Goal: Find specific page/section: Find specific page/section

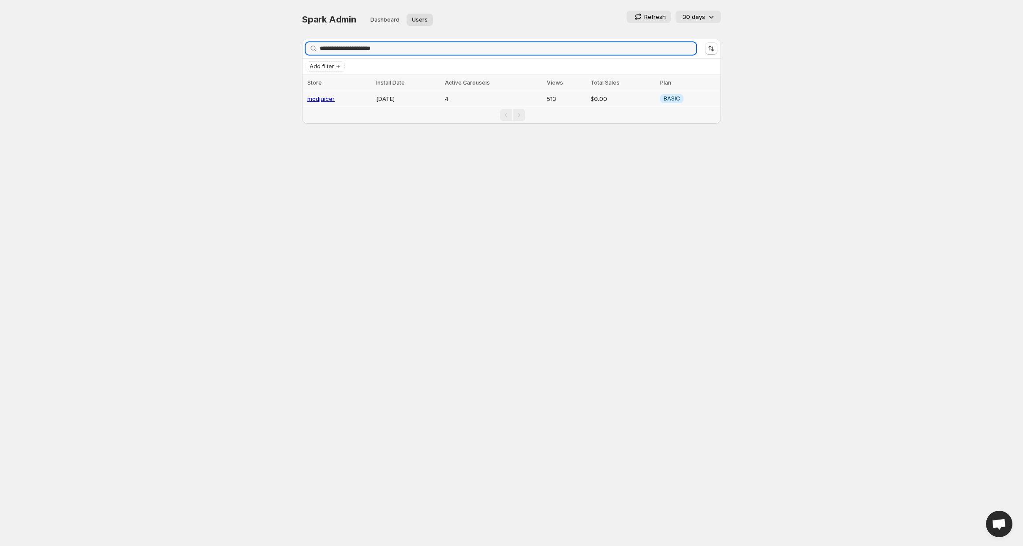
type input "**********"
click at [323, 100] on link "modjuicer" at bounding box center [320, 98] width 27 height 7
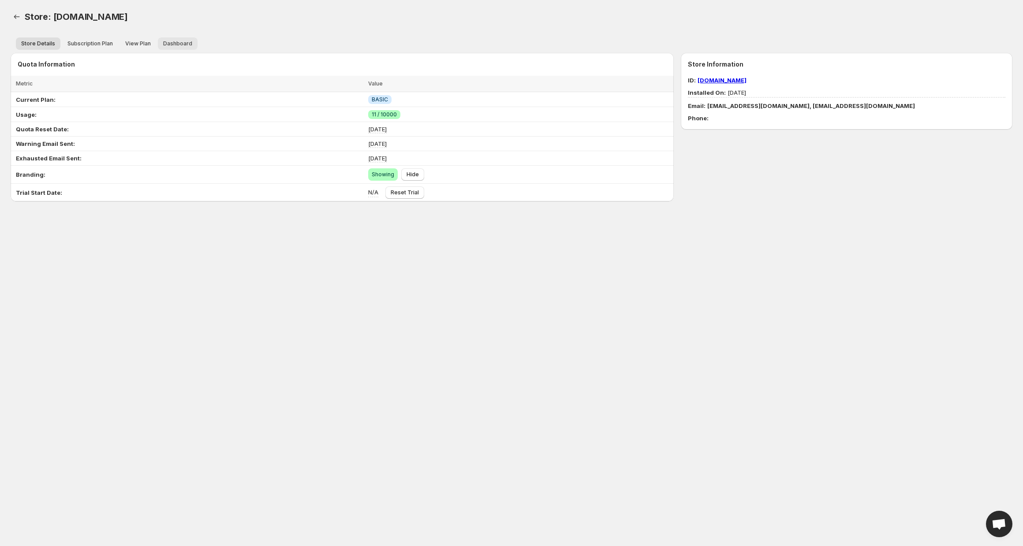
click at [183, 38] on button "Dashboard" at bounding box center [178, 43] width 40 height 12
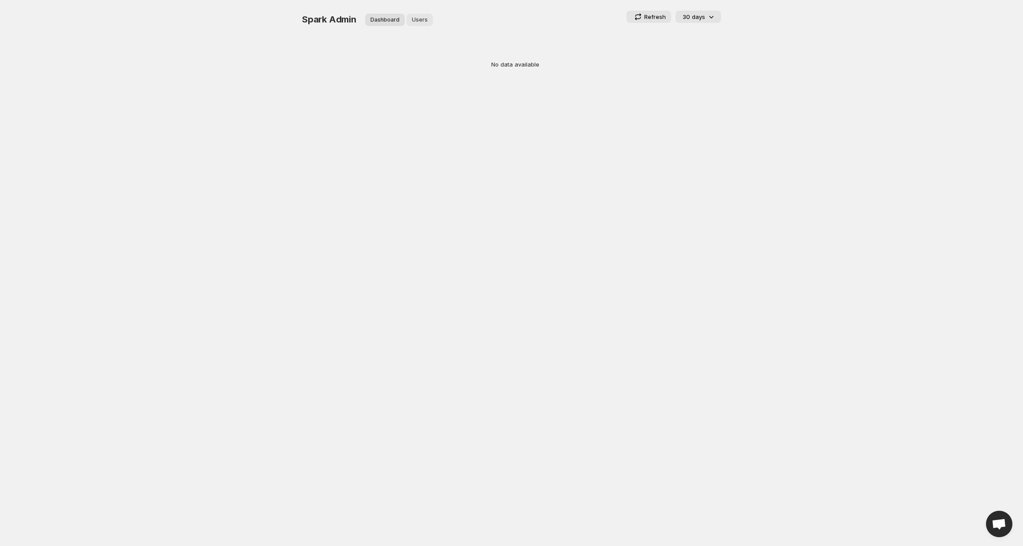
click at [426, 21] on button "Users" at bounding box center [419, 20] width 26 height 12
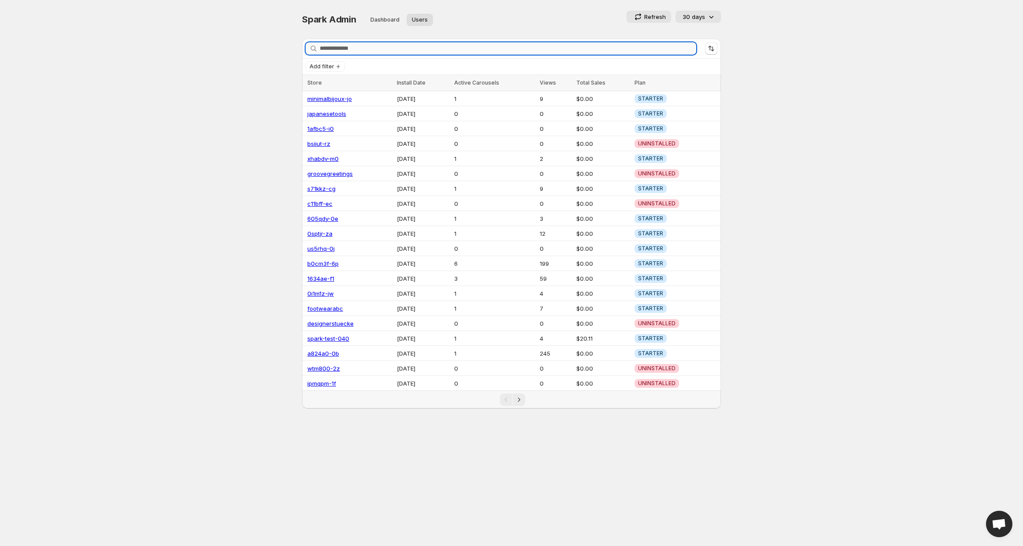
click at [487, 53] on input "Search stores" at bounding box center [508, 48] width 376 height 12
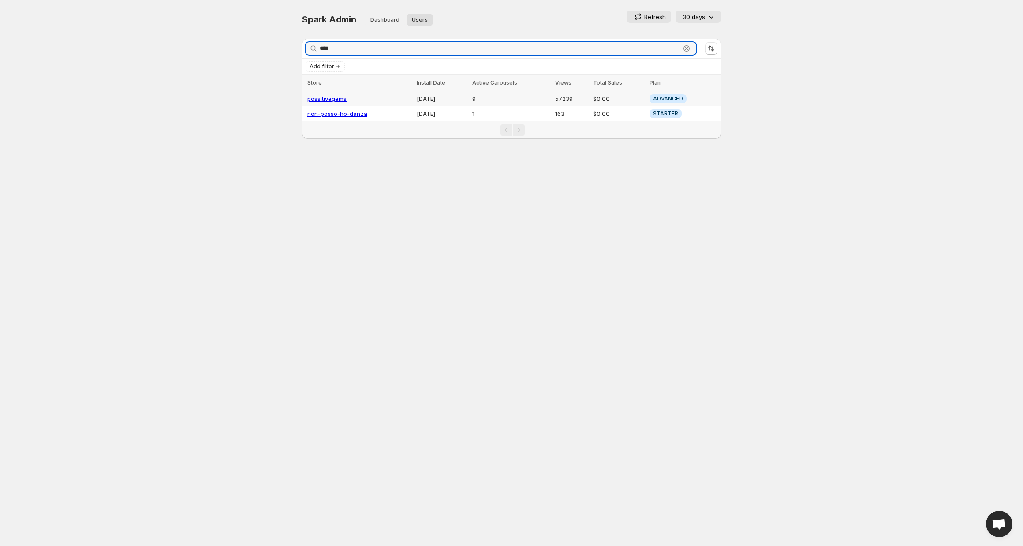
type input "****"
click at [339, 96] on link "possitivegems" at bounding box center [326, 98] width 39 height 7
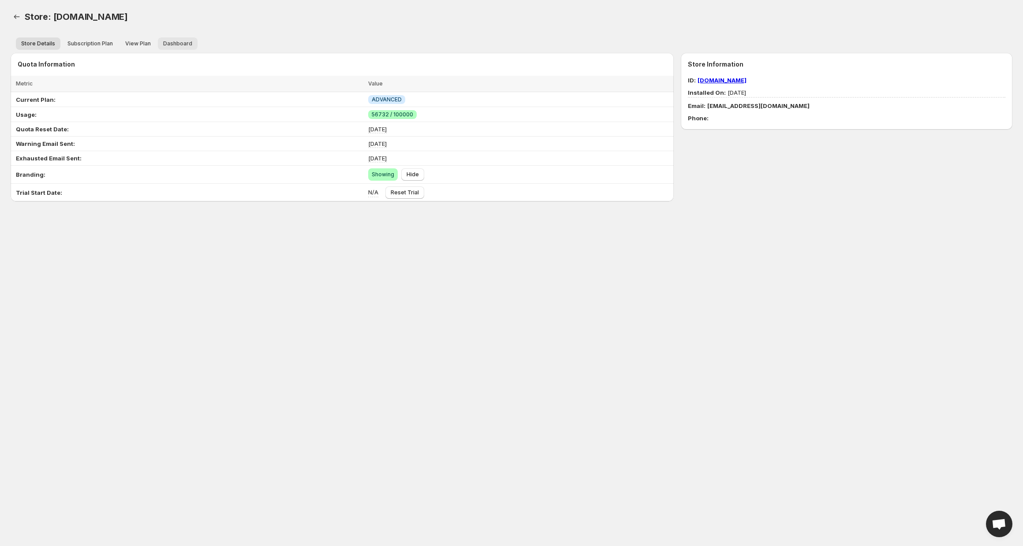
click at [174, 38] on button "Dashboard" at bounding box center [178, 43] width 40 height 12
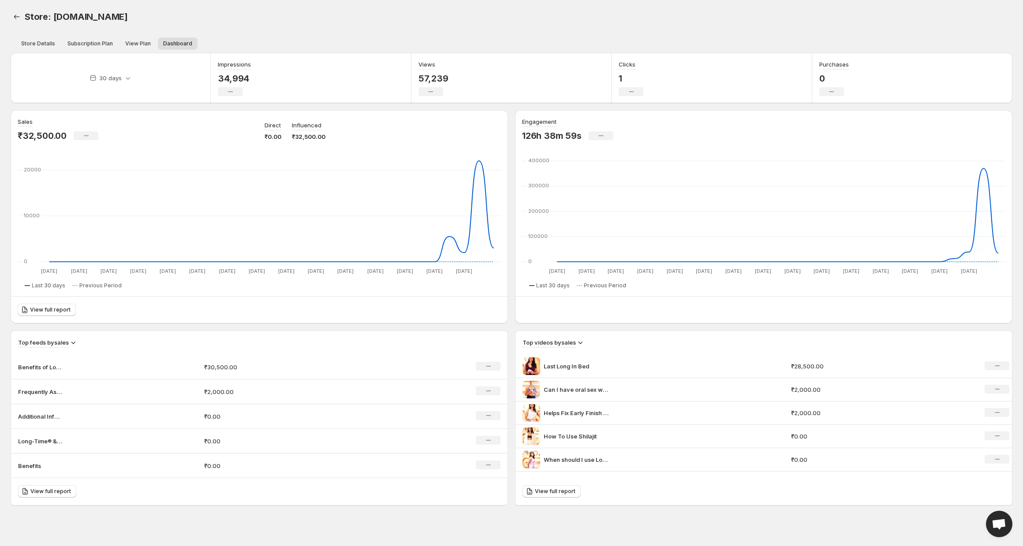
click at [224, 82] on p "34,994" at bounding box center [234, 78] width 33 height 11
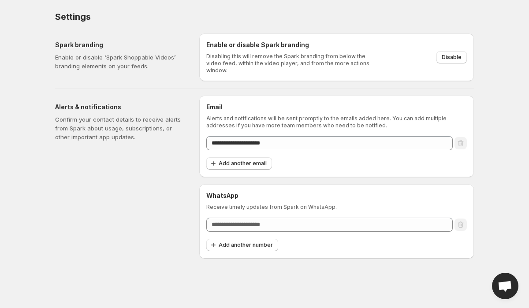
click at [91, 216] on div "Alerts & notifications Confirm your contact details to receive alerts from Spar…" at bounding box center [123, 177] width 137 height 163
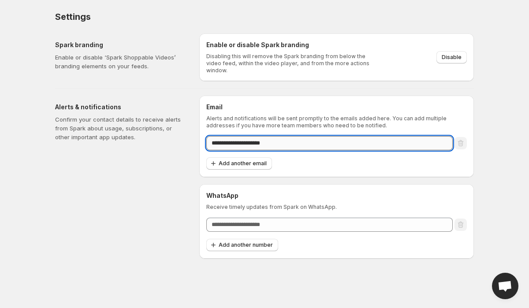
click at [221, 140] on input "**********" at bounding box center [329, 143] width 246 height 14
click at [372, 8] on div "Settings. This page is ready Settings" at bounding box center [264, 17] width 419 height 34
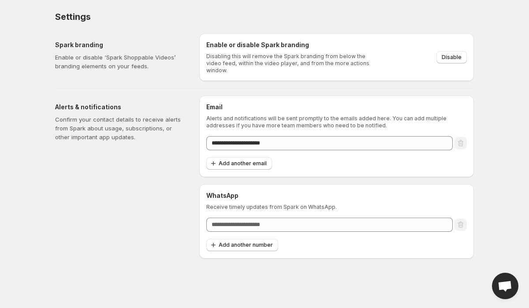
click at [386, 3] on div "Settings. This page is ready Settings" at bounding box center [264, 17] width 419 height 34
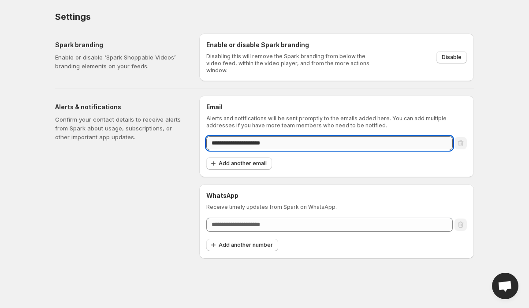
click at [223, 142] on input "**********" at bounding box center [329, 143] width 246 height 14
type input "**********"
click at [326, 7] on div "Settings. This page is ready Settings" at bounding box center [264, 17] width 419 height 34
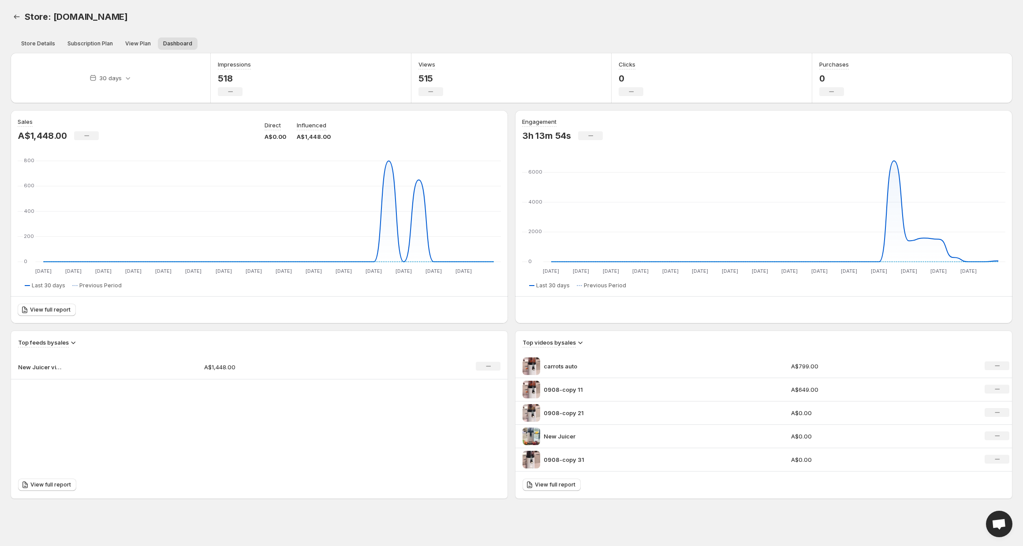
click at [9, 10] on div "Store: modjuicer.myshopify.com. This page is ready Store: modjuicer.myshopify.c…" at bounding box center [511, 260] width 1023 height 520
click at [15, 14] on icon "Back" at bounding box center [16, 16] width 9 height 9
click at [16, 18] on icon "Back" at bounding box center [16, 16] width 9 height 9
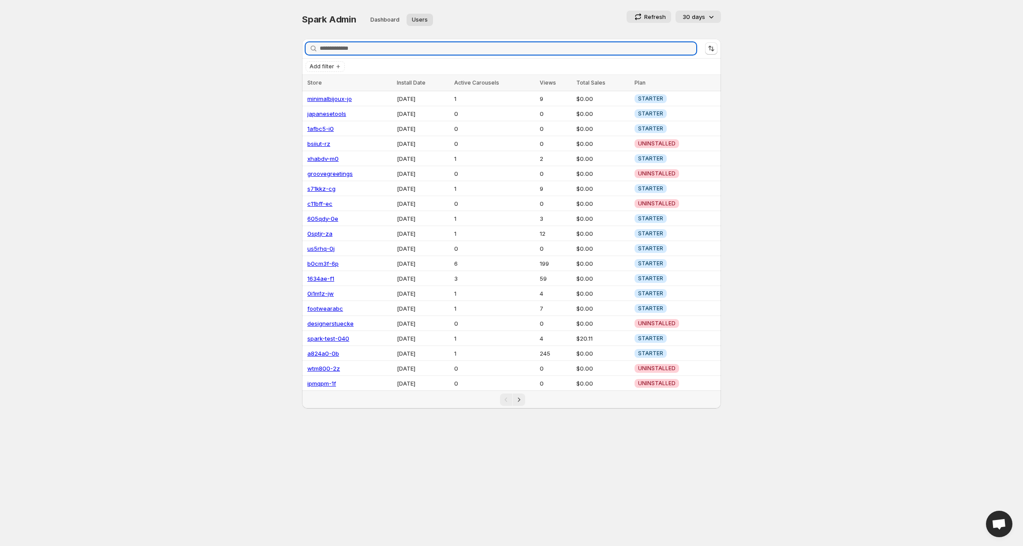
click at [545, 22] on div "Refresh 30 days" at bounding box center [604, 17] width 232 height 12
click at [426, 45] on input "Search stores" at bounding box center [508, 48] width 376 height 12
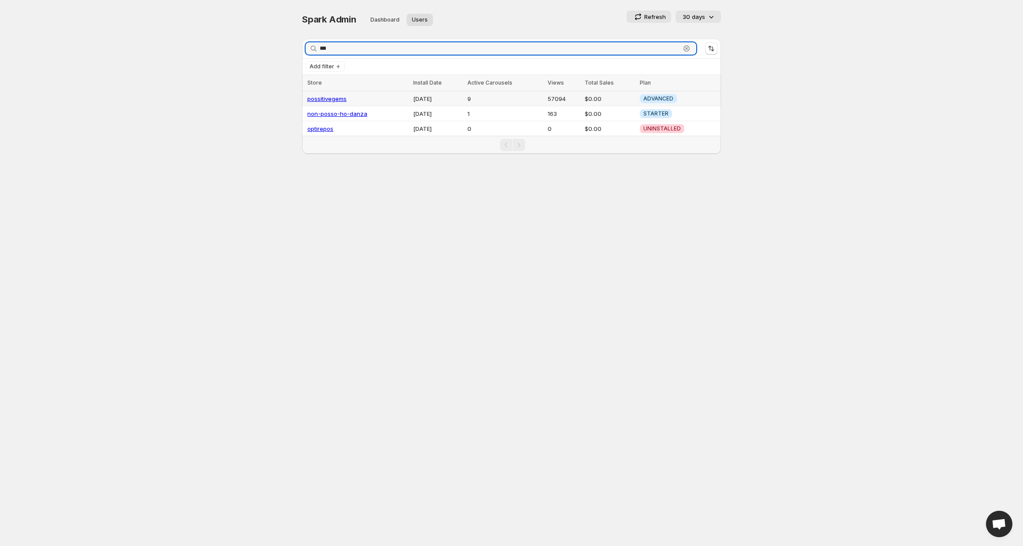
type input "***"
click at [335, 97] on link "possitivegems" at bounding box center [326, 98] width 39 height 7
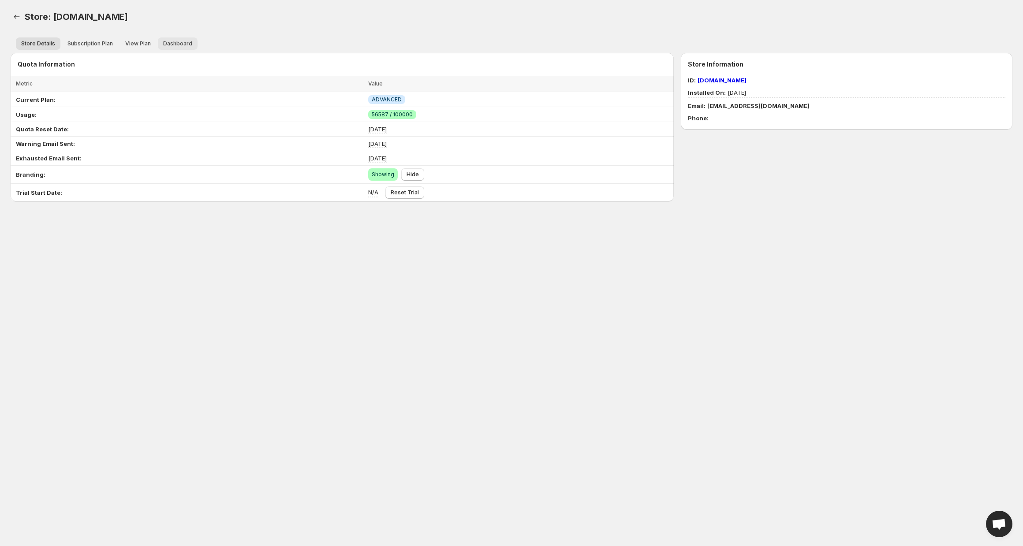
click at [163, 47] on span "Dashboard" at bounding box center [177, 43] width 29 height 7
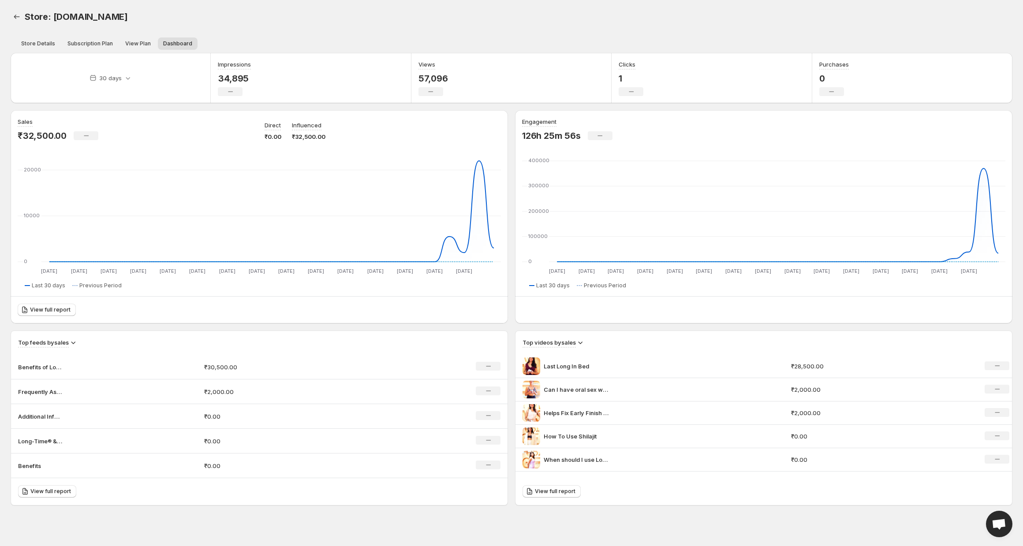
click at [434, 75] on p "57,096" at bounding box center [433, 78] width 30 height 11
click at [112, 17] on span "Store: possitivegems.myshopify.com" at bounding box center [76, 16] width 103 height 11
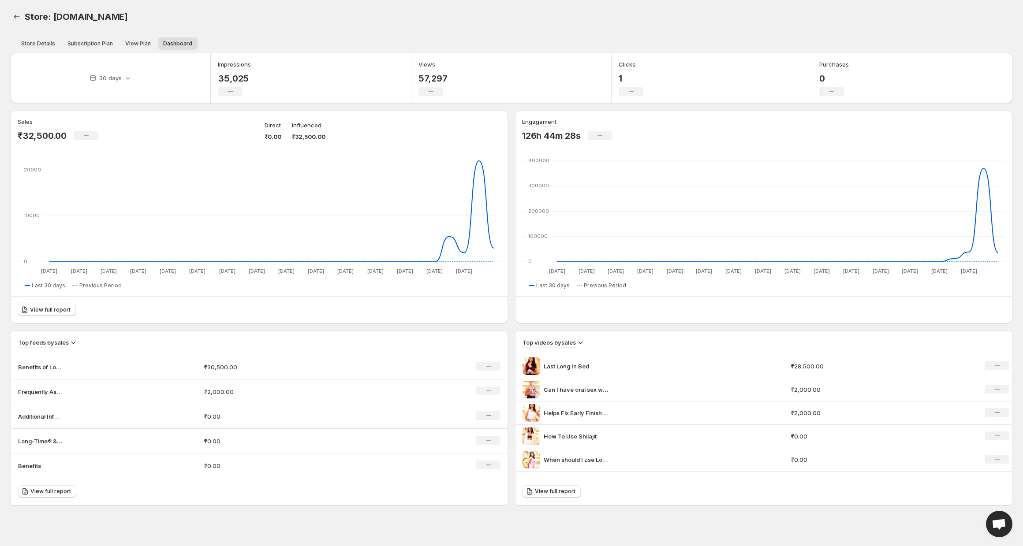
click at [112, 17] on span "Store: possitivegems.myshopify.com" at bounding box center [76, 16] width 103 height 11
click at [191, 18] on div "Store: possitivegems.myshopify.com" at bounding box center [297, 17] width 544 height 12
drag, startPoint x: 184, startPoint y: 15, endPoint x: 54, endPoint y: 16, distance: 130.0
click at [54, 16] on div "Store: possitivegems.myshopify.com" at bounding box center [297, 17] width 544 height 12
copy span "possitivegems.myshopify.com"
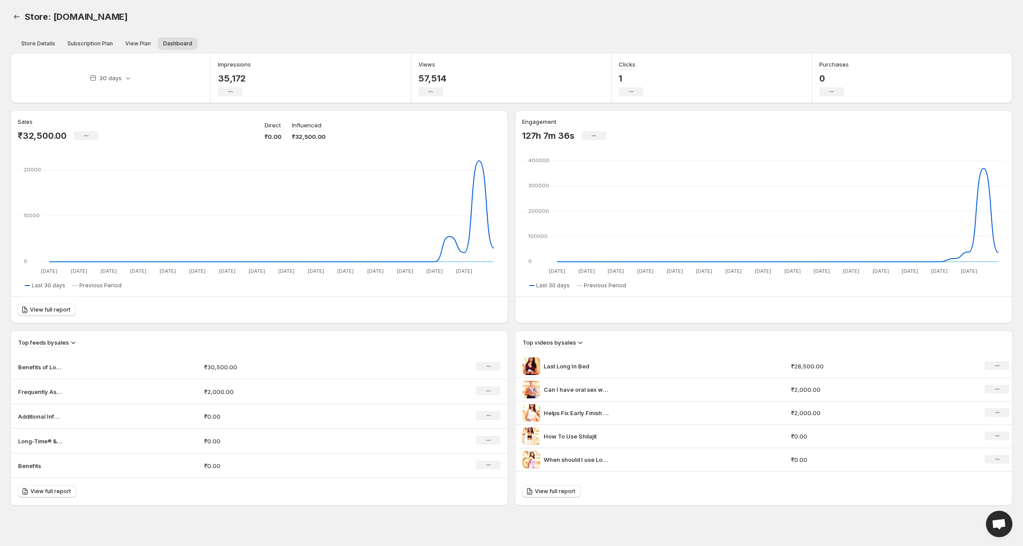
click at [694, 31] on div "Store: possitivegems.myshopify.com. This page is ready Store: possitivegems.mys…" at bounding box center [512, 17] width 1002 height 34
